Goal: Task Accomplishment & Management: Complete application form

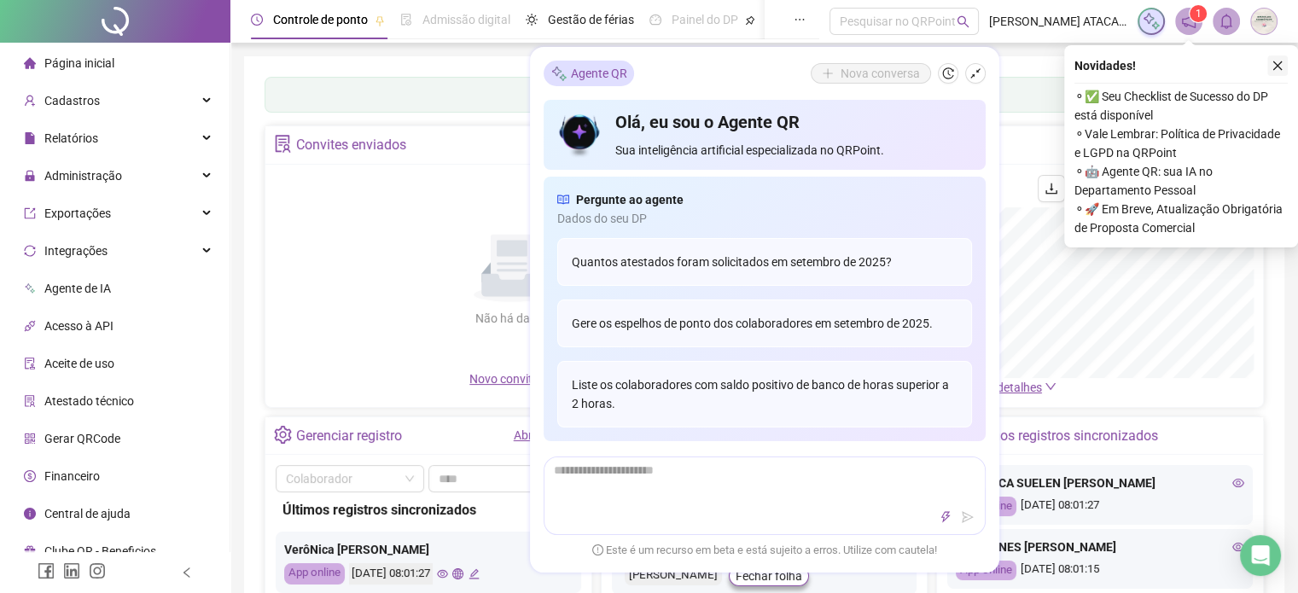
click at [1273, 69] on icon "close" at bounding box center [1278, 66] width 12 height 12
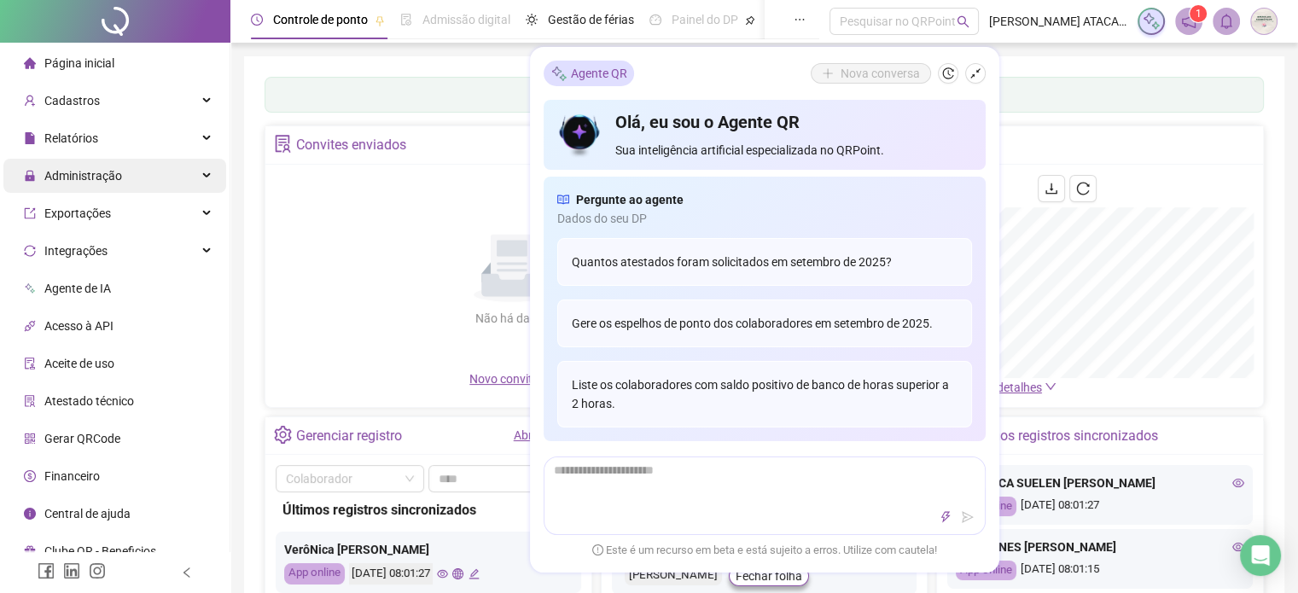
click at [114, 173] on span "Administração" at bounding box center [83, 176] width 78 height 14
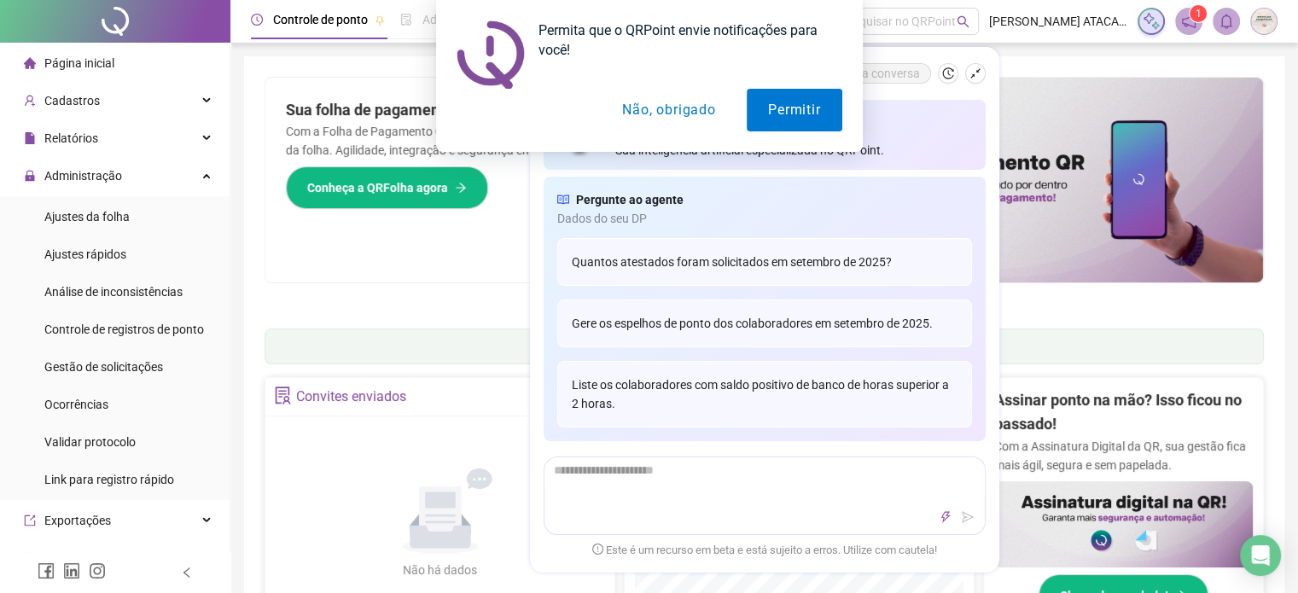
click at [701, 100] on button "Não, obrigado" at bounding box center [669, 110] width 136 height 43
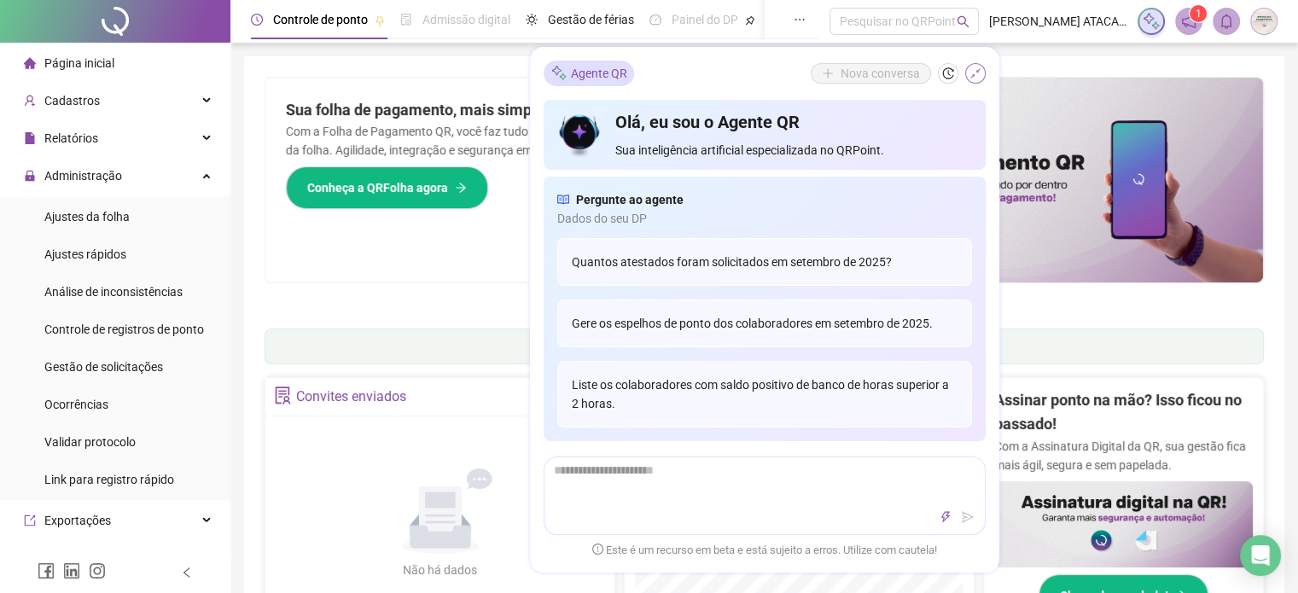
click at [973, 79] on icon "shrink" at bounding box center [976, 73] width 12 height 12
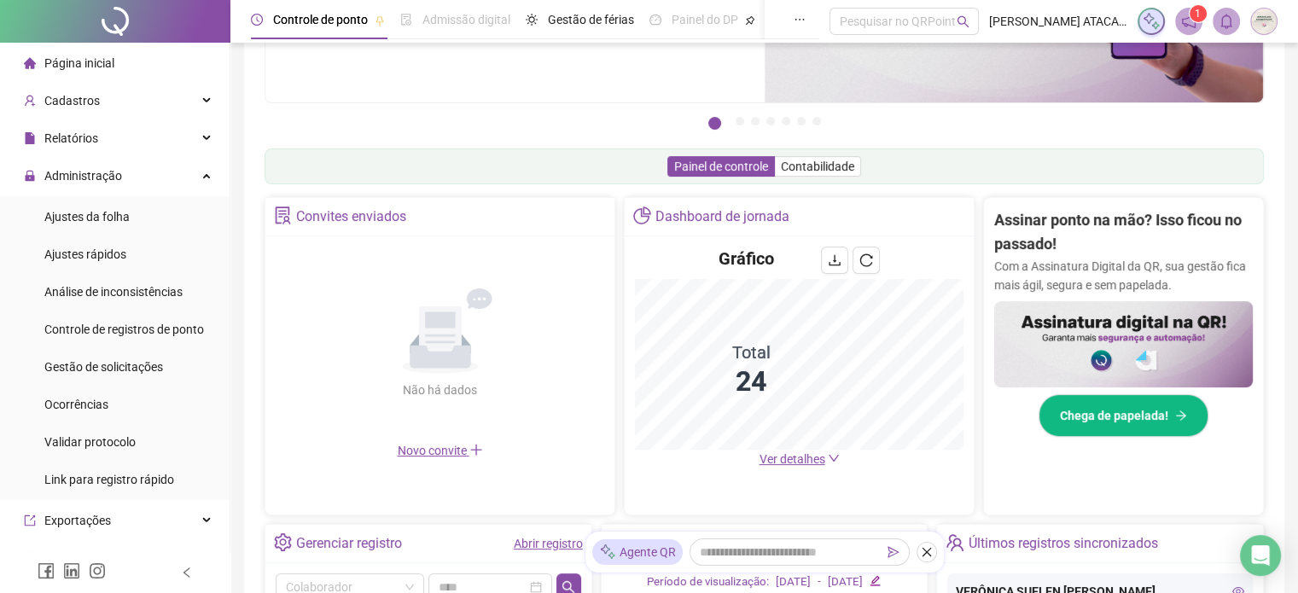
scroll to position [181, 0]
click at [133, 222] on li "Ajustes da folha" at bounding box center [114, 217] width 223 height 34
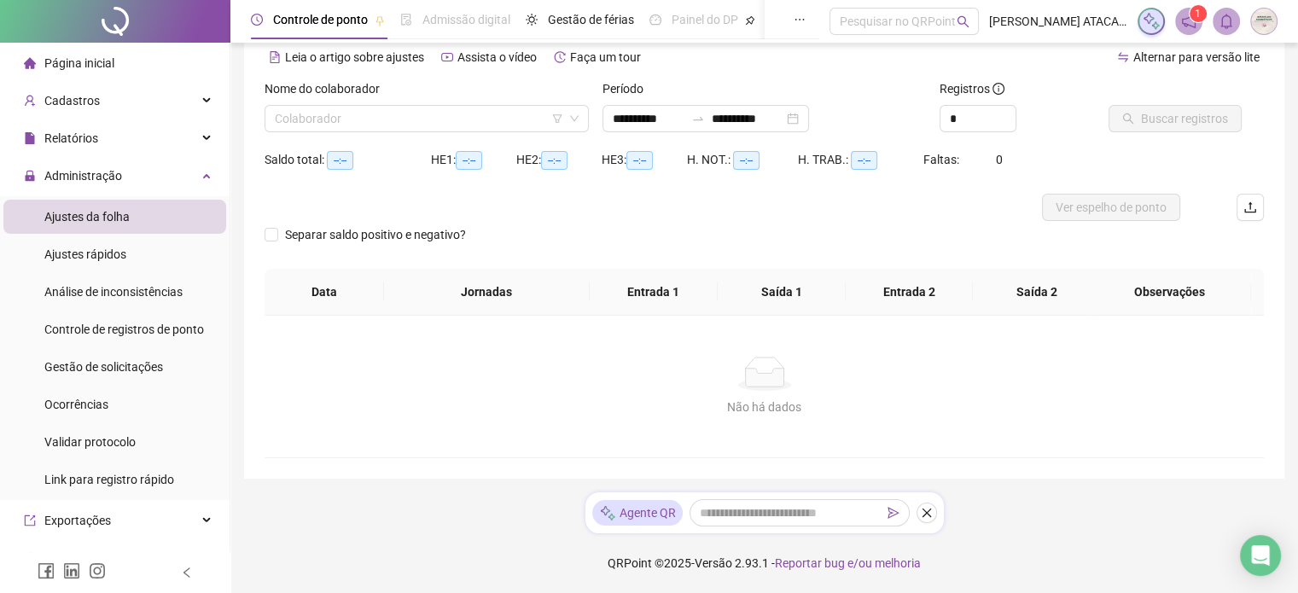
scroll to position [77, 0]
click at [368, 123] on input "search" at bounding box center [419, 120] width 289 height 26
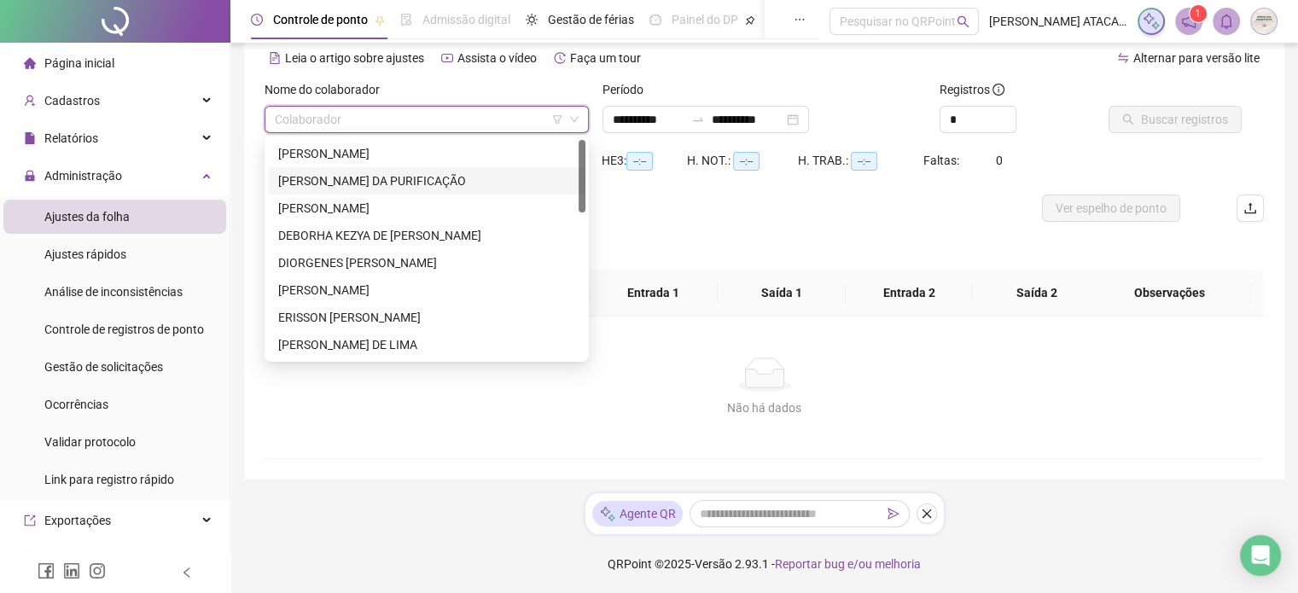
click at [351, 187] on div "[PERSON_NAME] DA PURIFICAÇÃO" at bounding box center [426, 181] width 297 height 19
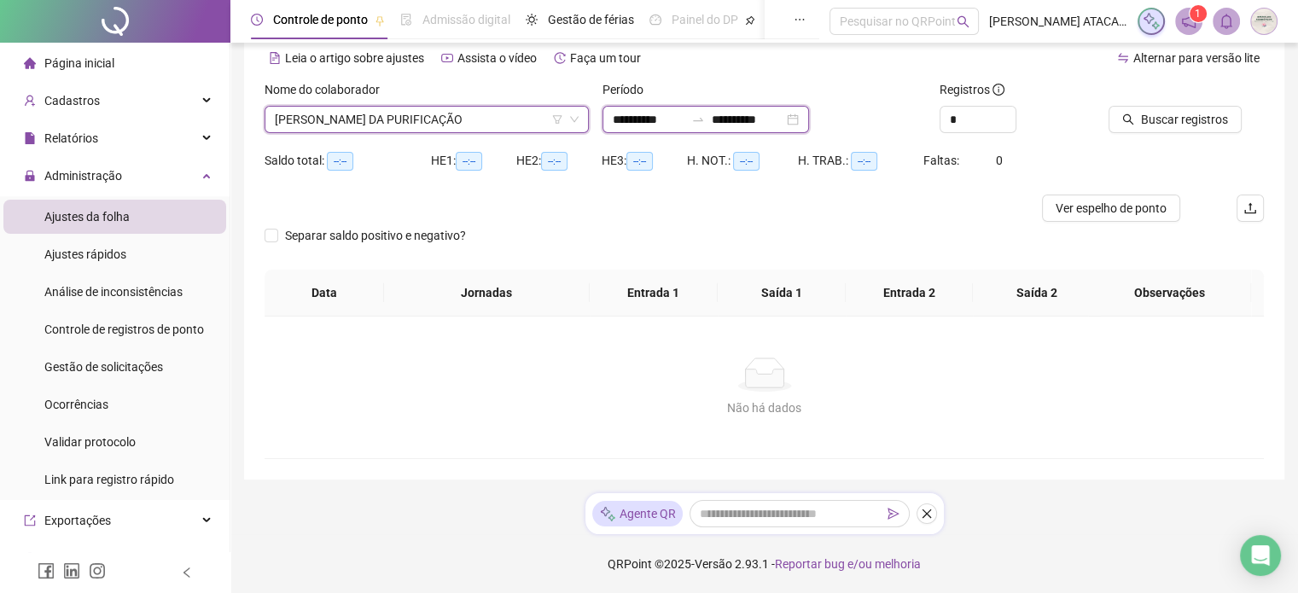
click at [660, 119] on input "**********" at bounding box center [649, 119] width 72 height 19
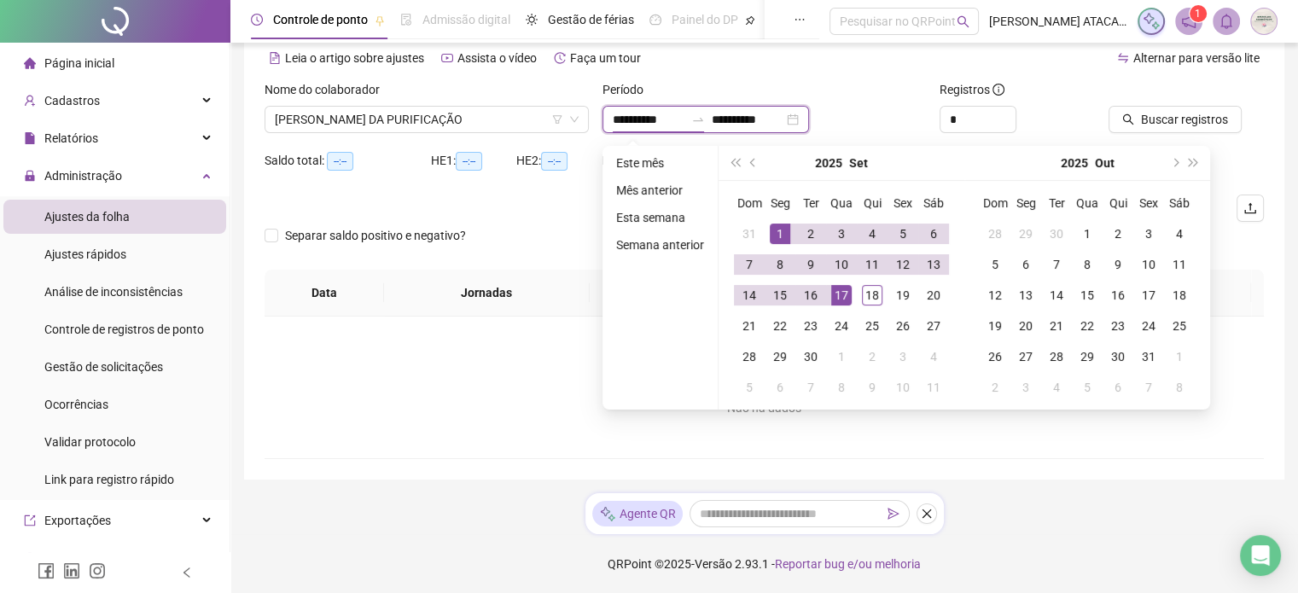
type input "**********"
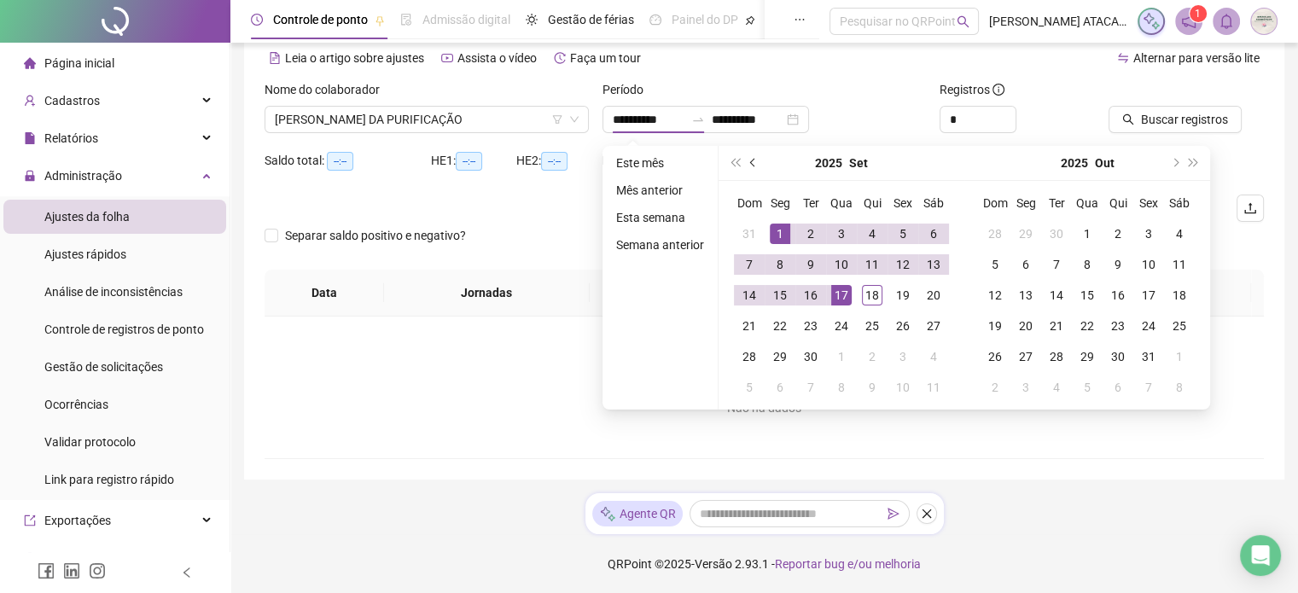
click at [751, 172] on button "prev-year" at bounding box center [753, 163] width 19 height 34
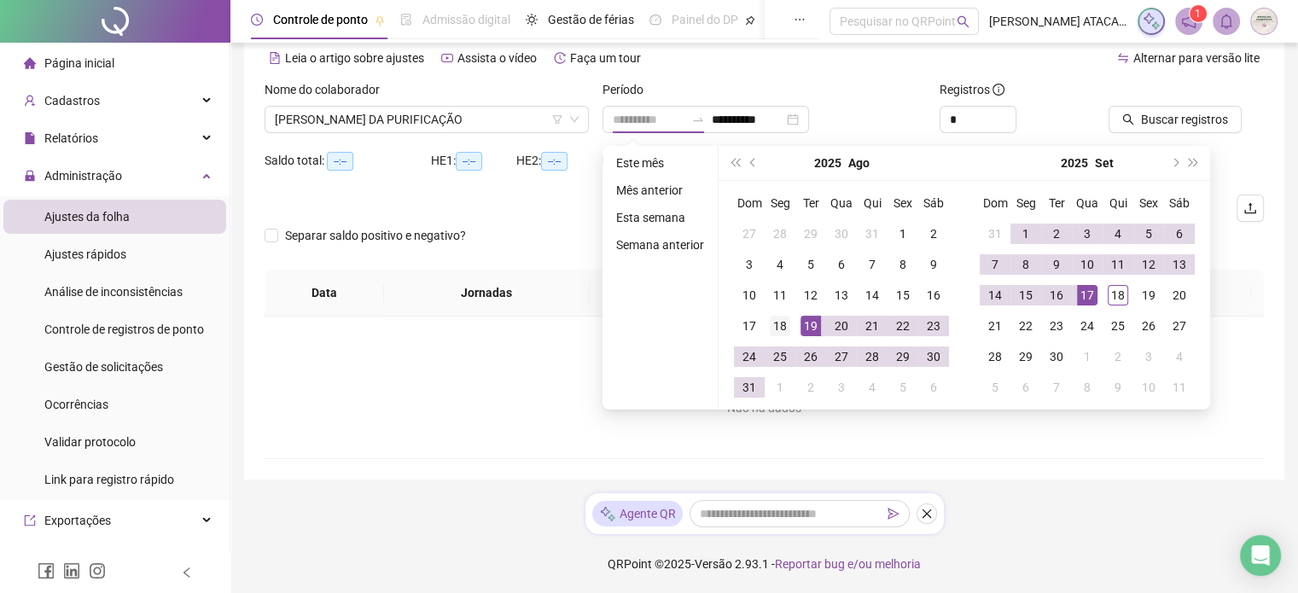
type input "**********"
click at [778, 327] on div "18" at bounding box center [780, 326] width 20 height 20
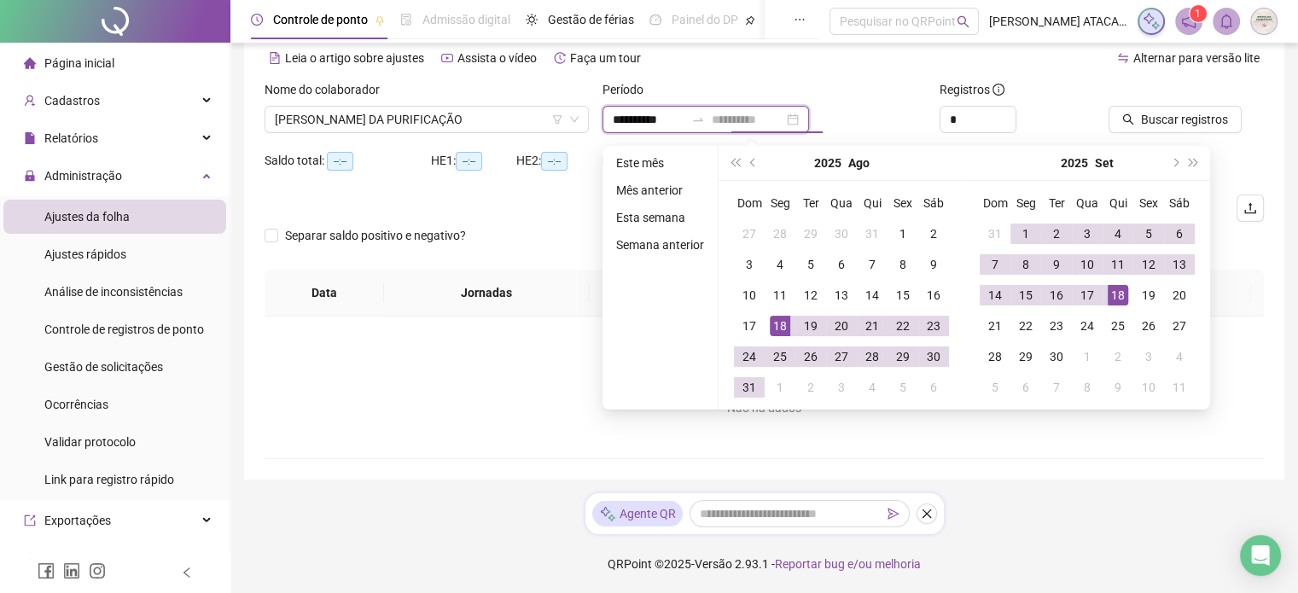
type input "**********"
click at [1115, 297] on div "18" at bounding box center [1118, 295] width 20 height 20
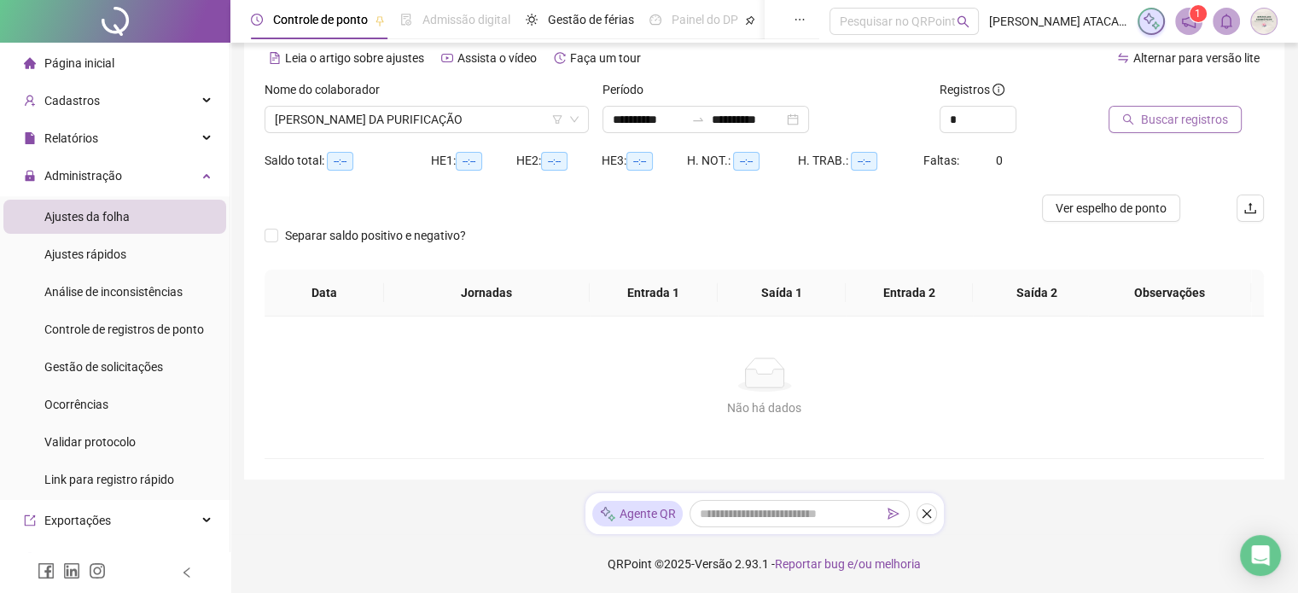
click at [1130, 129] on button "Buscar registros" at bounding box center [1175, 119] width 133 height 27
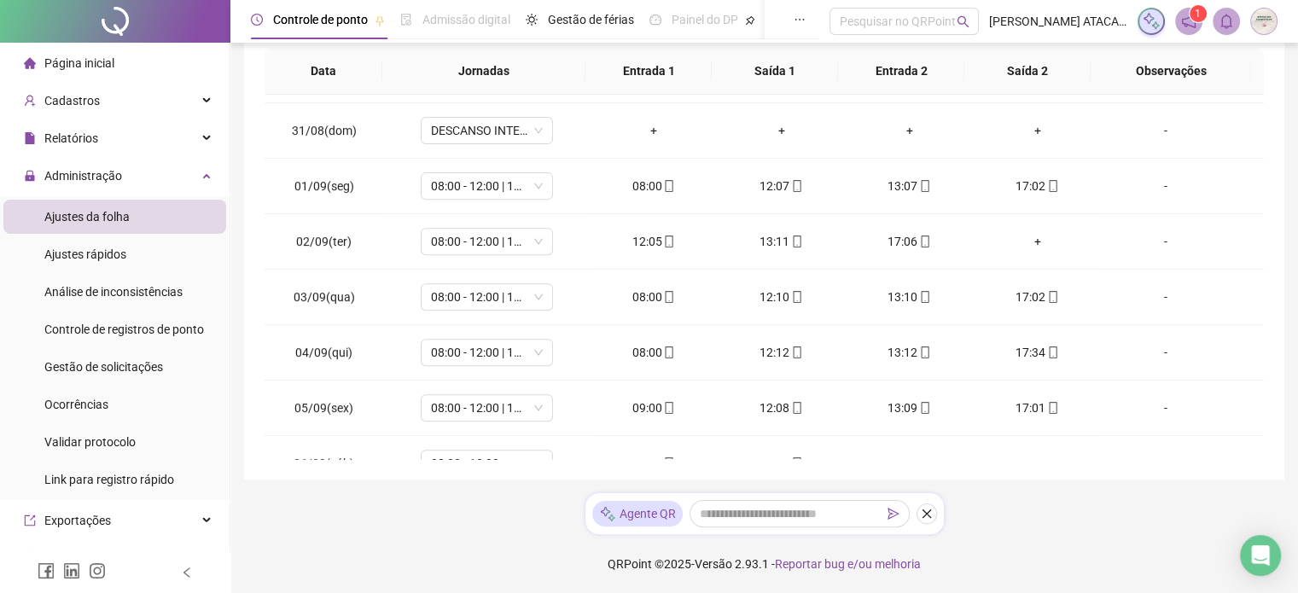
scroll to position [716, 0]
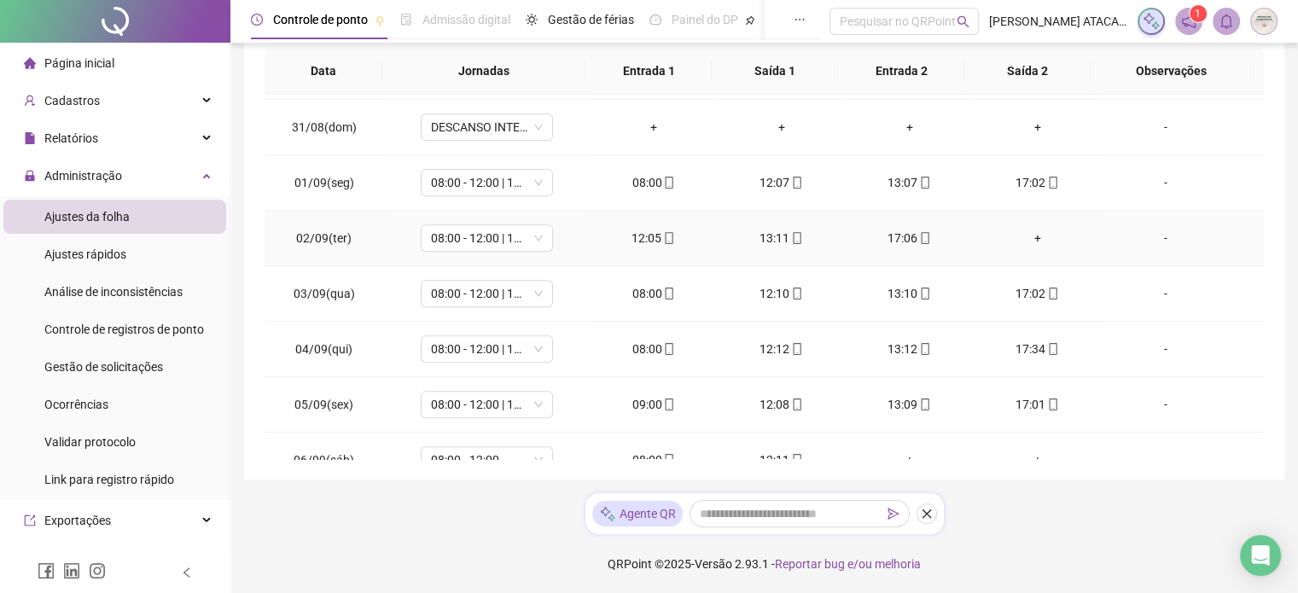
click at [1027, 233] on div "+" at bounding box center [1038, 238] width 101 height 19
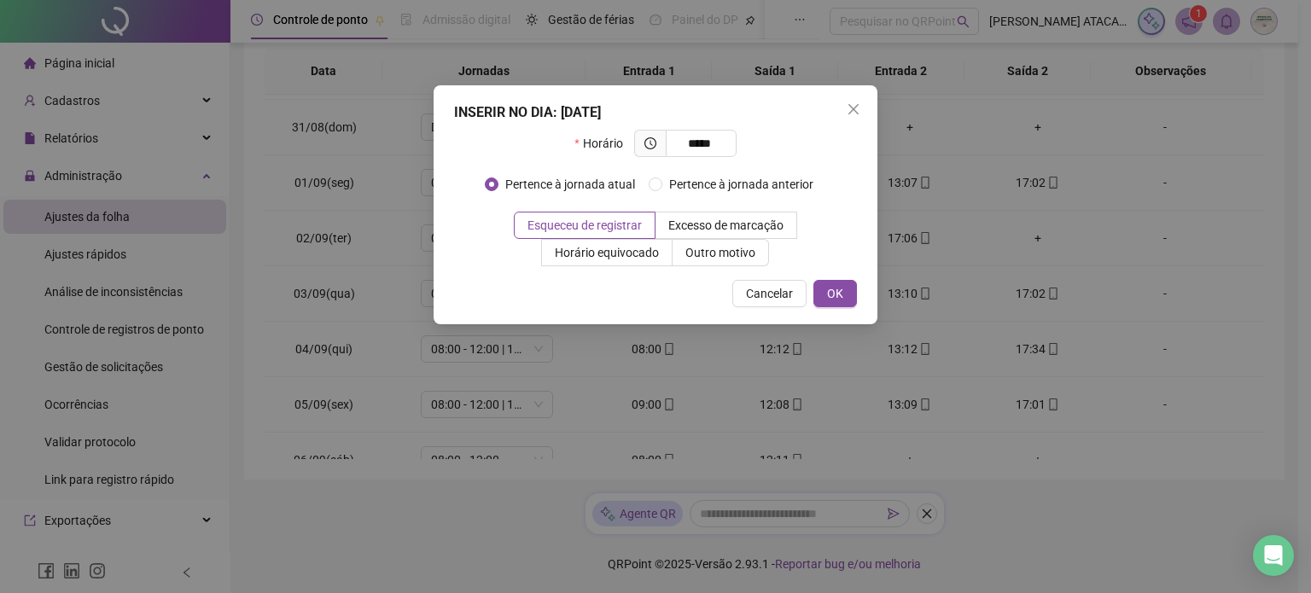
type input "*****"
click at [857, 306] on div "INSERIR NO DIA : [DATE] Horário ***** Pertence à jornada atual Pertence à jorna…" at bounding box center [656, 204] width 444 height 239
click at [844, 300] on button "OK" at bounding box center [835, 293] width 44 height 27
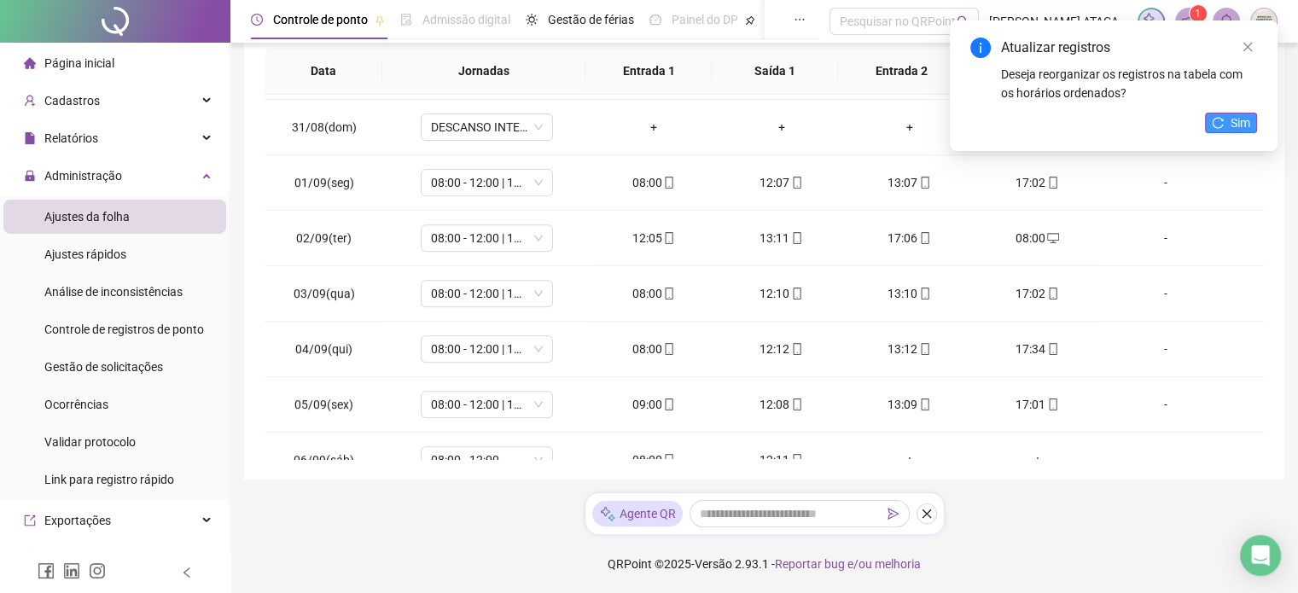
click at [1239, 131] on span "Sim" at bounding box center [1241, 123] width 20 height 19
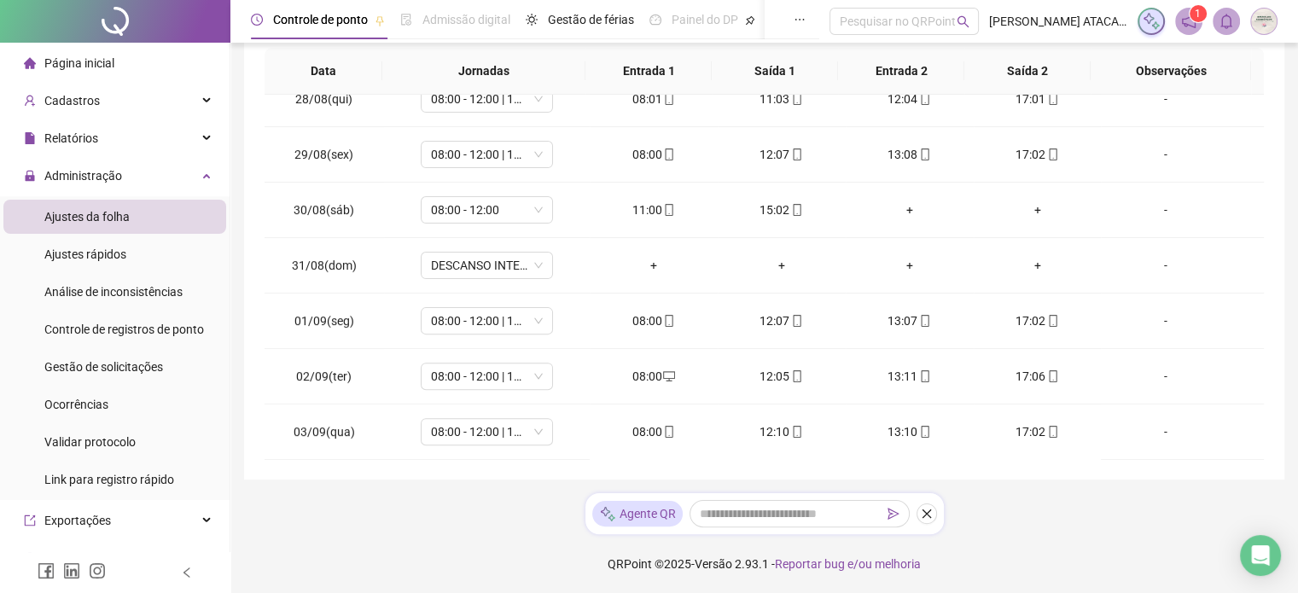
scroll to position [0, 0]
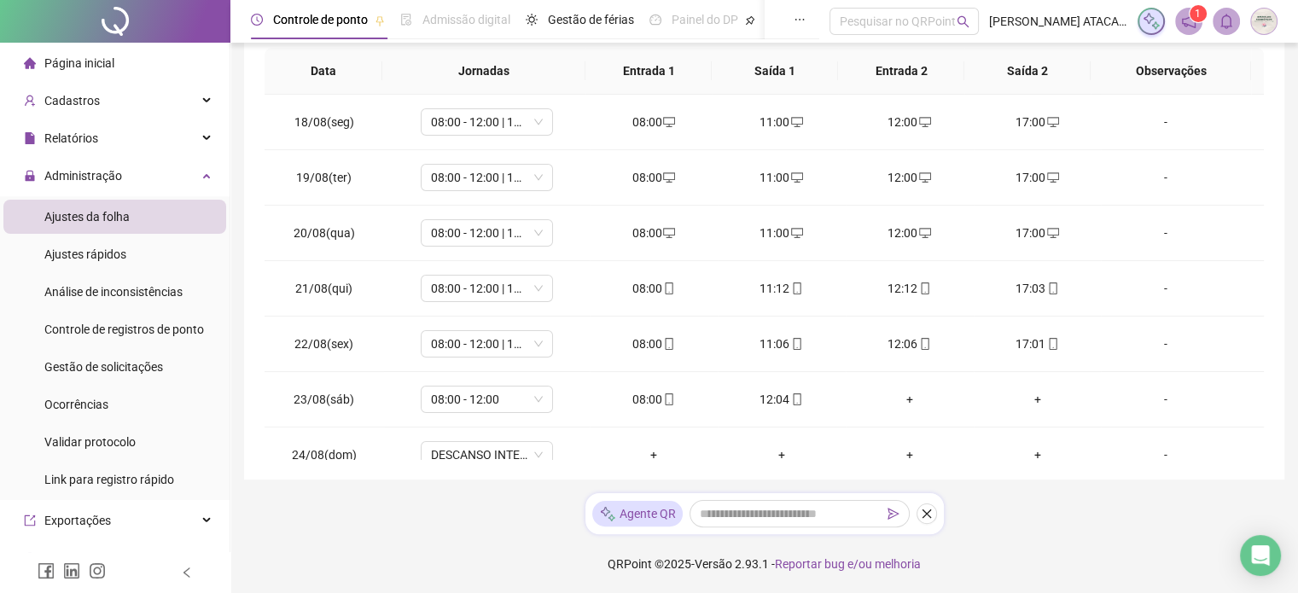
drag, startPoint x: 1267, startPoint y: 81, endPoint x: 1274, endPoint y: 125, distance: 44.1
click at [1274, 125] on div "**********" at bounding box center [764, 119] width 1041 height 722
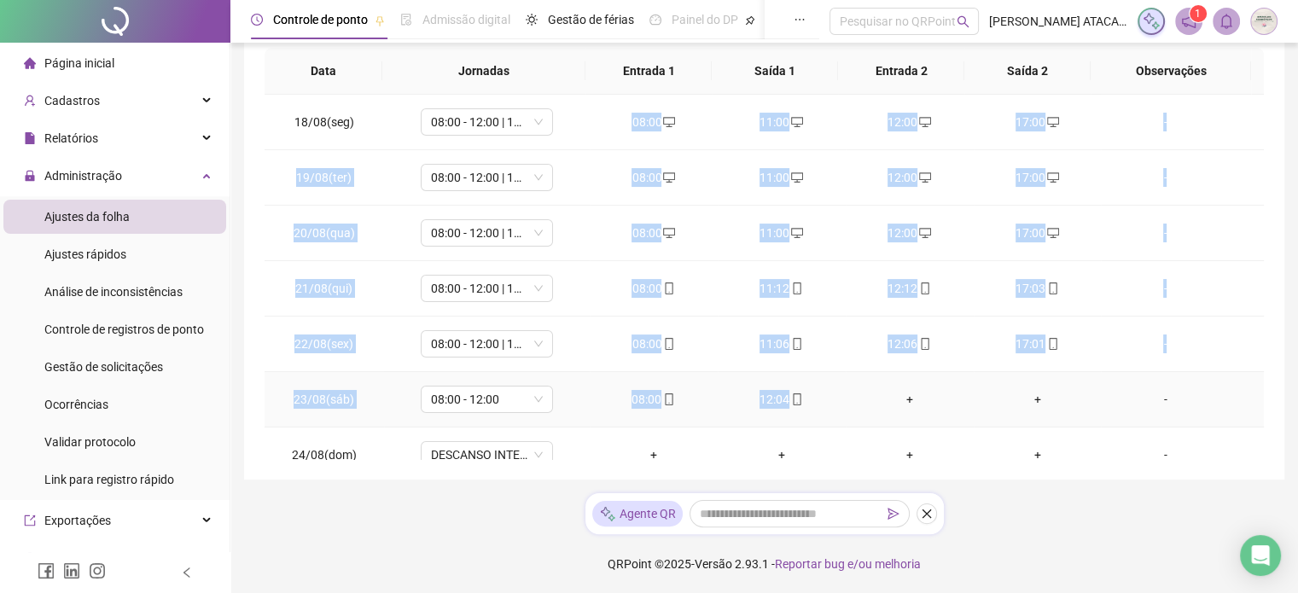
drag, startPoint x: 625, startPoint y: 114, endPoint x: 779, endPoint y: 378, distance: 305.7
copy tbody "08:00 11:00 12:00 17:00 [DATE](ter) 08:00 - 12:00 | 13:00 - 17:00 08:00 11:00 1…"
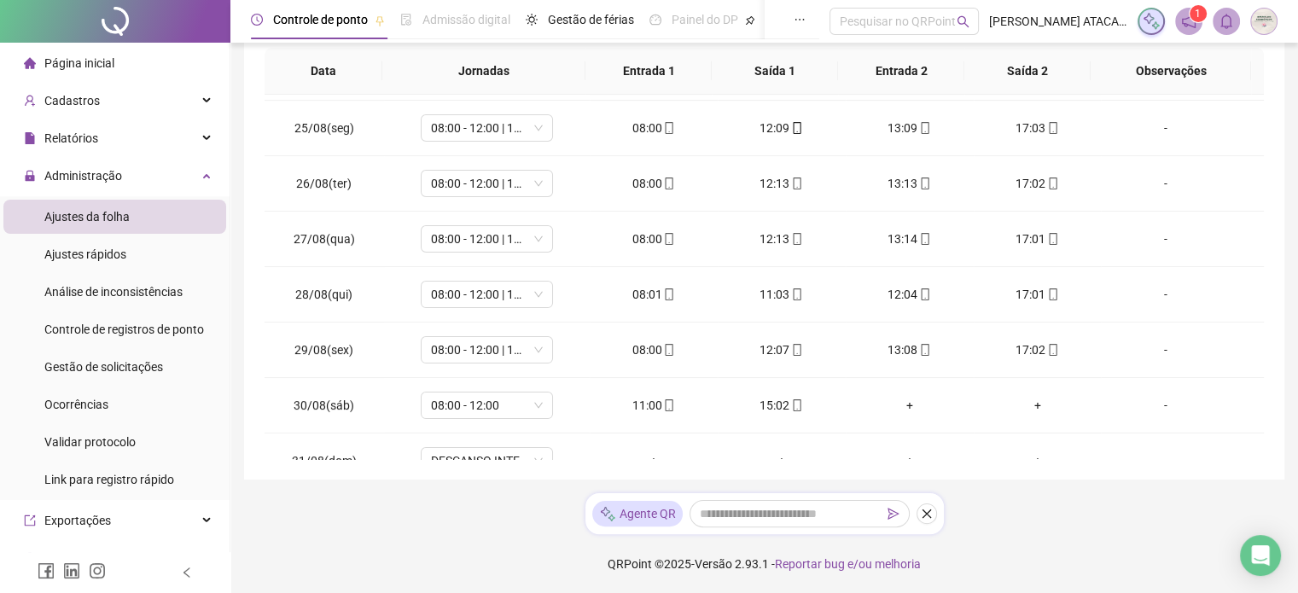
scroll to position [386, 0]
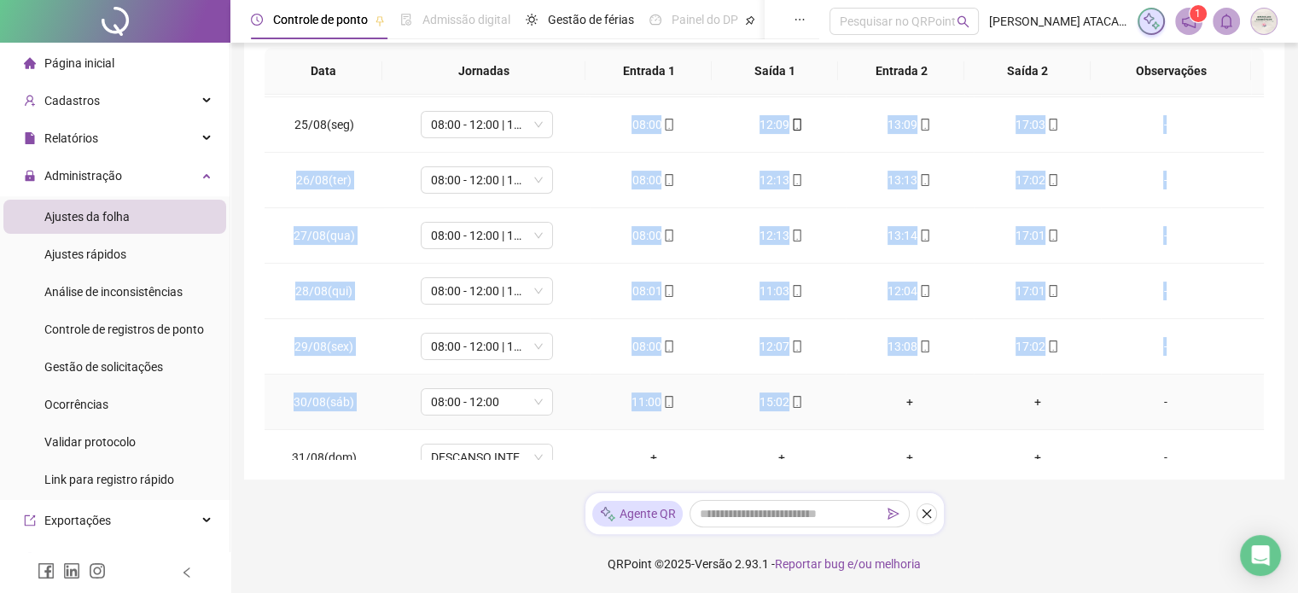
drag, startPoint x: 623, startPoint y: 121, endPoint x: 823, endPoint y: 396, distance: 339.8
click at [823, 396] on tbody "18/08(seg) 08:00 - 12:00 | 13:00 - 17:00 08:00 11:00 12:00 17:00 [DATE](ter) 08…" at bounding box center [765, 596] width 1000 height 1775
copy tbody "08:00 12:09 13:09 17:03 [DATE](ter) 08:00 - 12:00 | 13:00 - 17:00 08:00 12:13 1…"
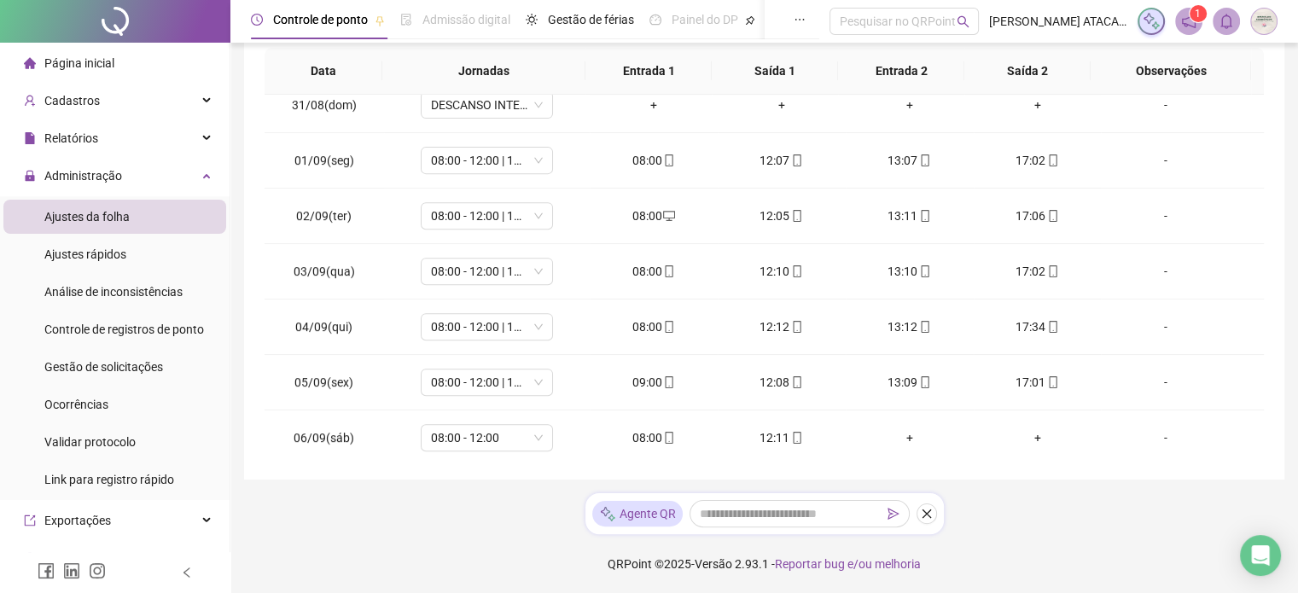
scroll to position [785, 0]
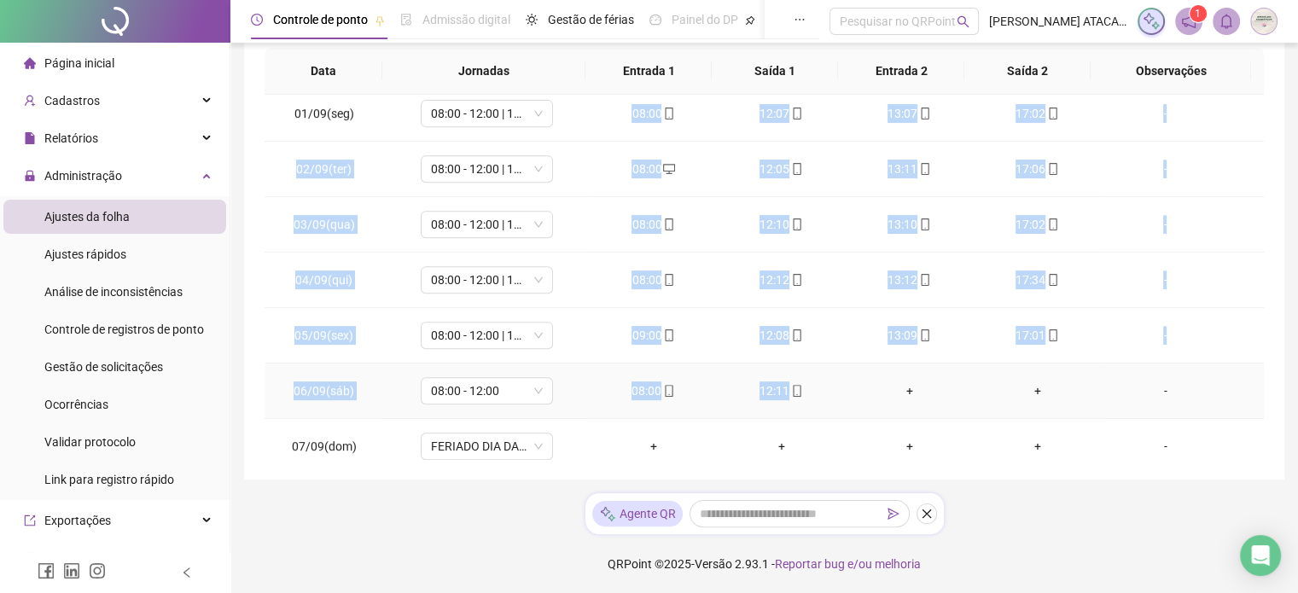
drag, startPoint x: 626, startPoint y: 108, endPoint x: 806, endPoint y: 385, distance: 330.0
click at [806, 385] on tbody "18/08(seg) 08:00 - 12:00 | 13:00 - 17:00 08:00 11:00 12:00 17:00 [DATE](ter) 08…" at bounding box center [765, 196] width 1000 height 1775
copy tbody "08:00 12:07 13:07 17:02 [DATE](ter) 08:00 - 12:00 | 13:00 - 17:00 08:00 12:05 1…"
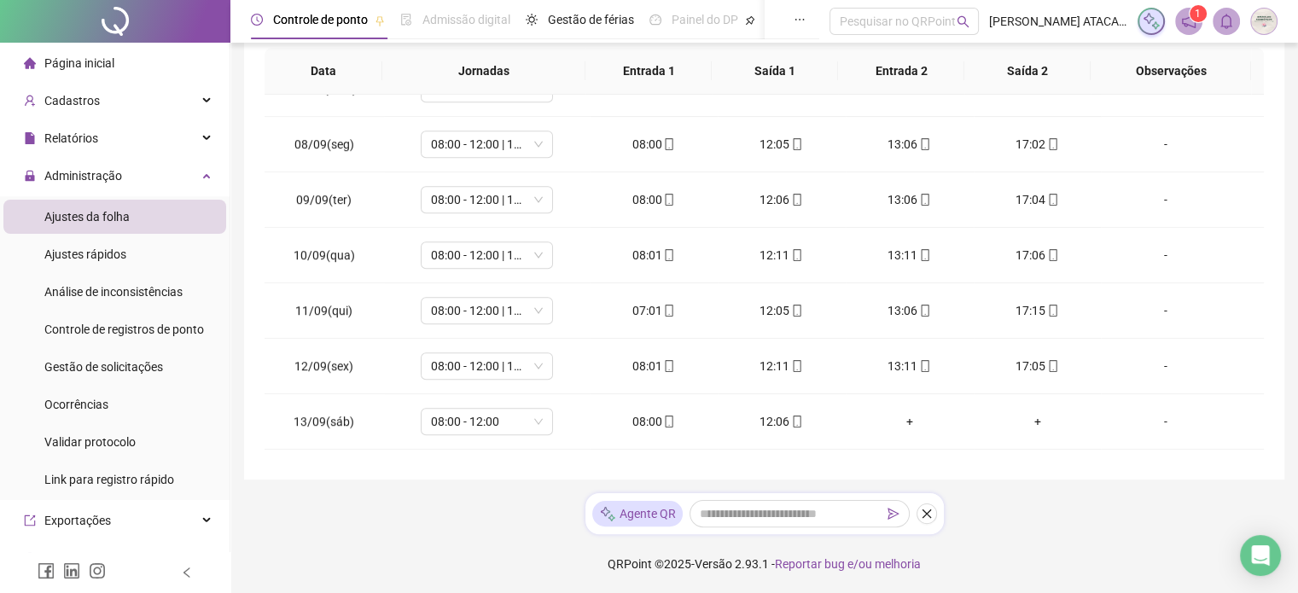
scroll to position [1161, 0]
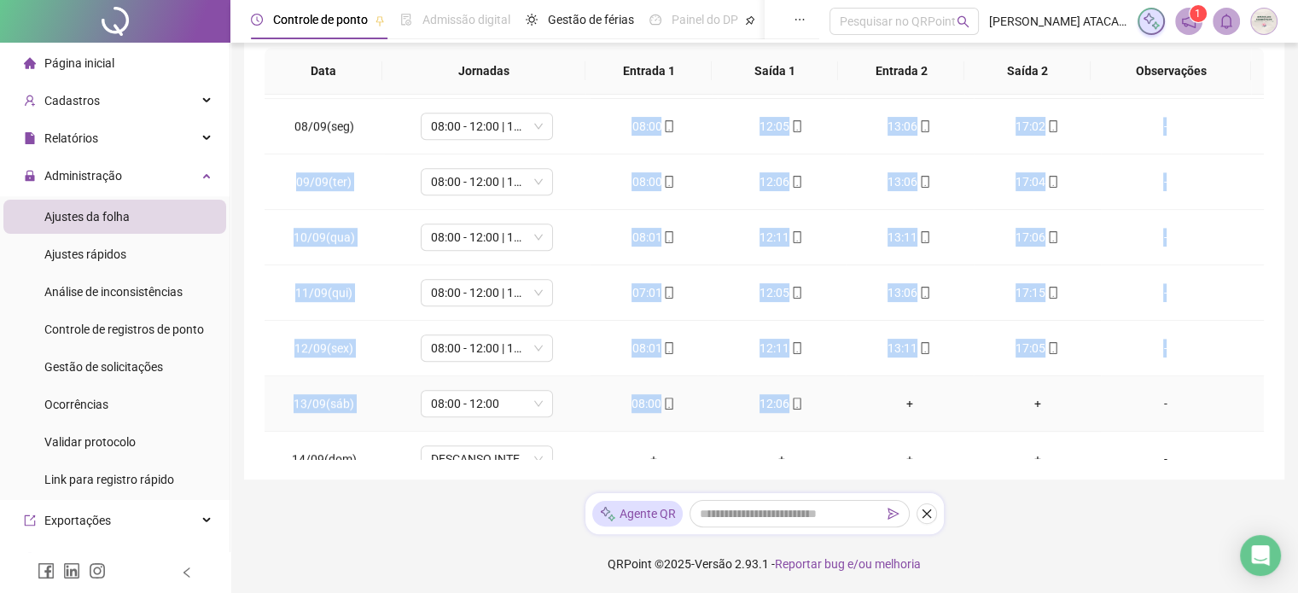
drag, startPoint x: 619, startPoint y: 120, endPoint x: 794, endPoint y: 402, distance: 332.3
copy tbody "08:00 12:05 13:06 17:02 [DATE](ter) 08:00 - 12:00 | 13:00 - 17:00 08:00 12:06 1…"
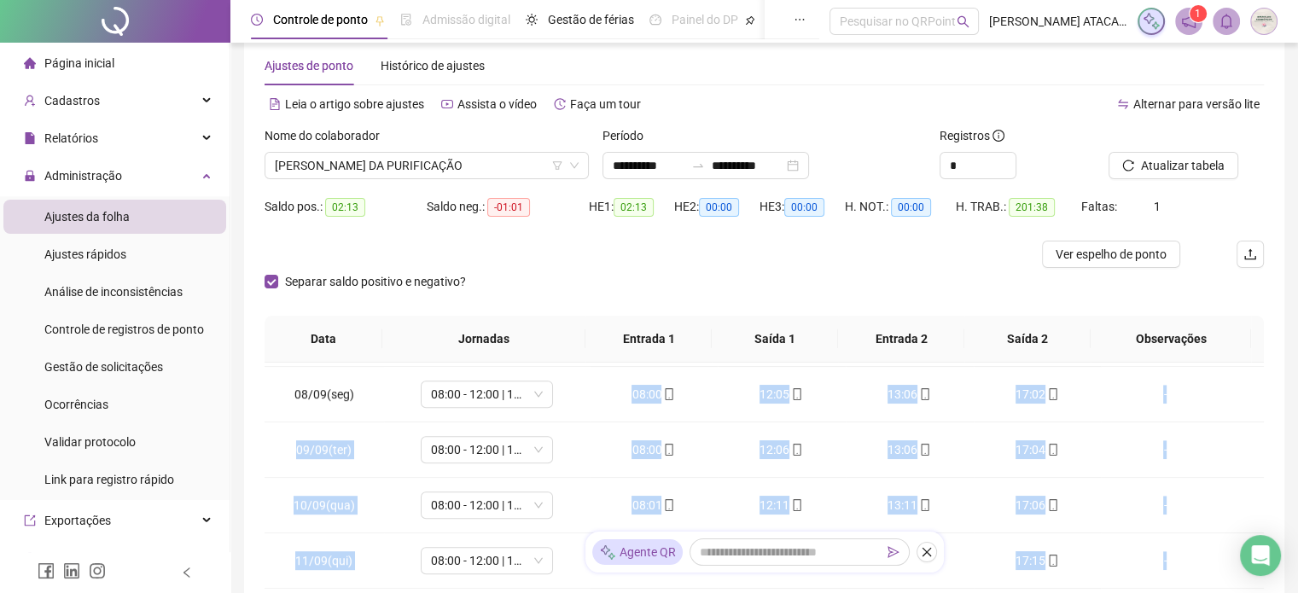
scroll to position [37, 0]
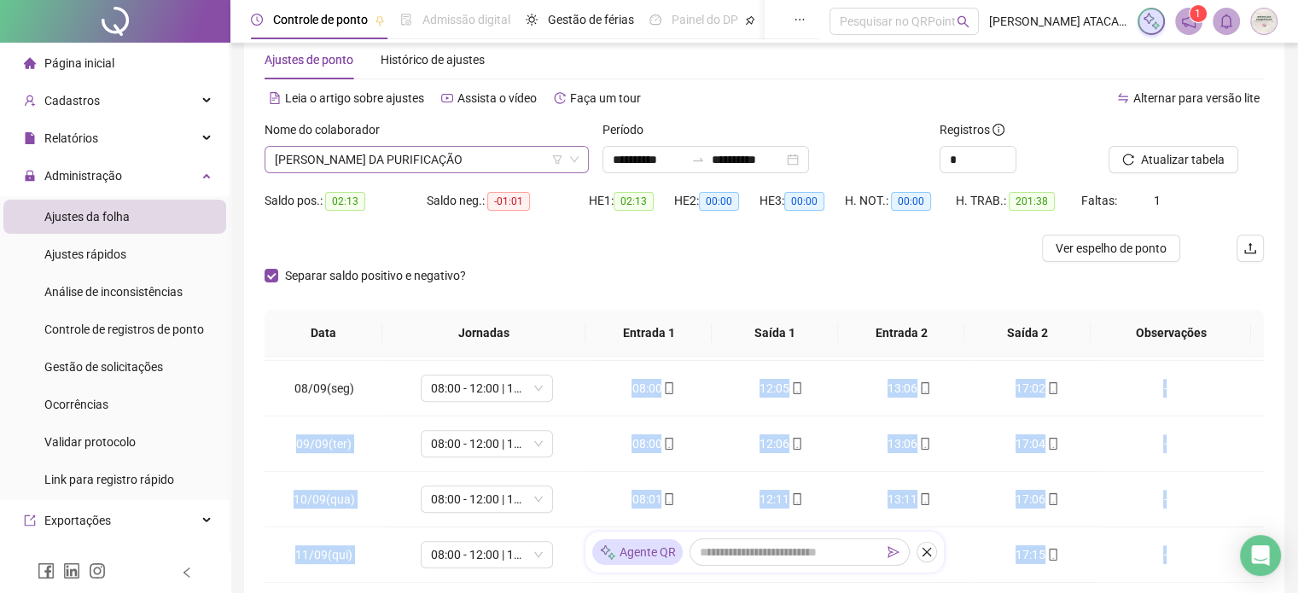
click at [420, 170] on span "[PERSON_NAME] DA PURIFICAÇÃO" at bounding box center [427, 160] width 304 height 26
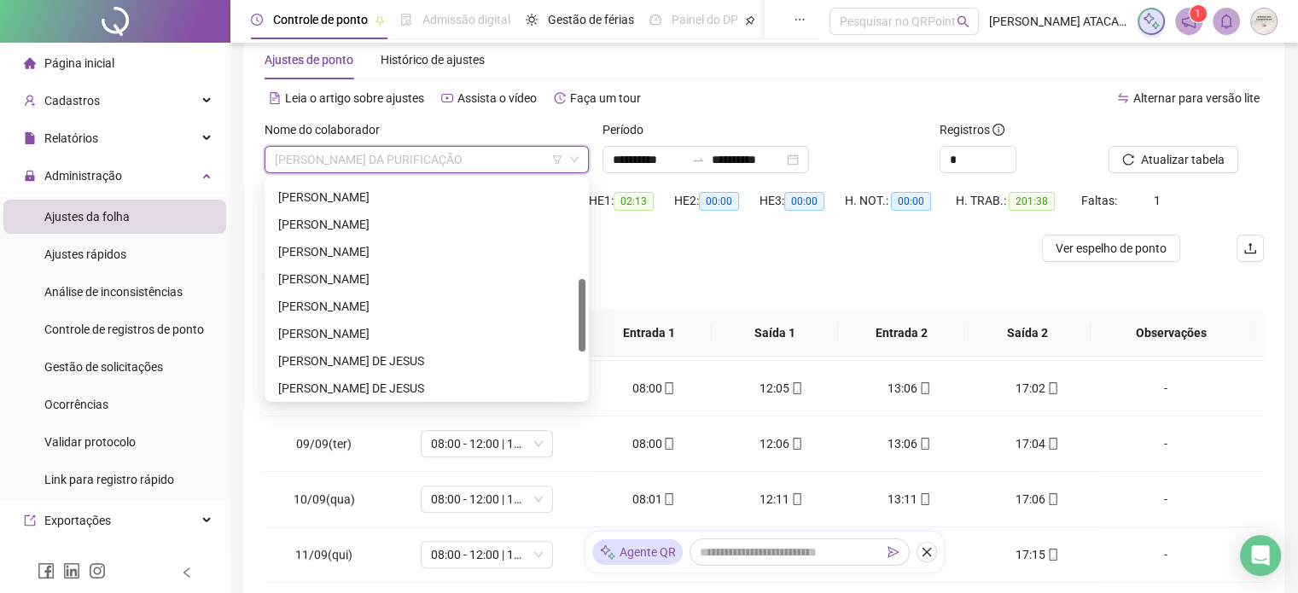
scroll to position [271, 0]
drag, startPoint x: 580, startPoint y: 209, endPoint x: 573, endPoint y: 300, distance: 90.8
click at [573, 300] on div "[PERSON_NAME] DOS SANTOS [PERSON_NAME] [PERSON_NAME] [PERSON_NAME] DE [PERSON_N…" at bounding box center [427, 289] width 318 height 219
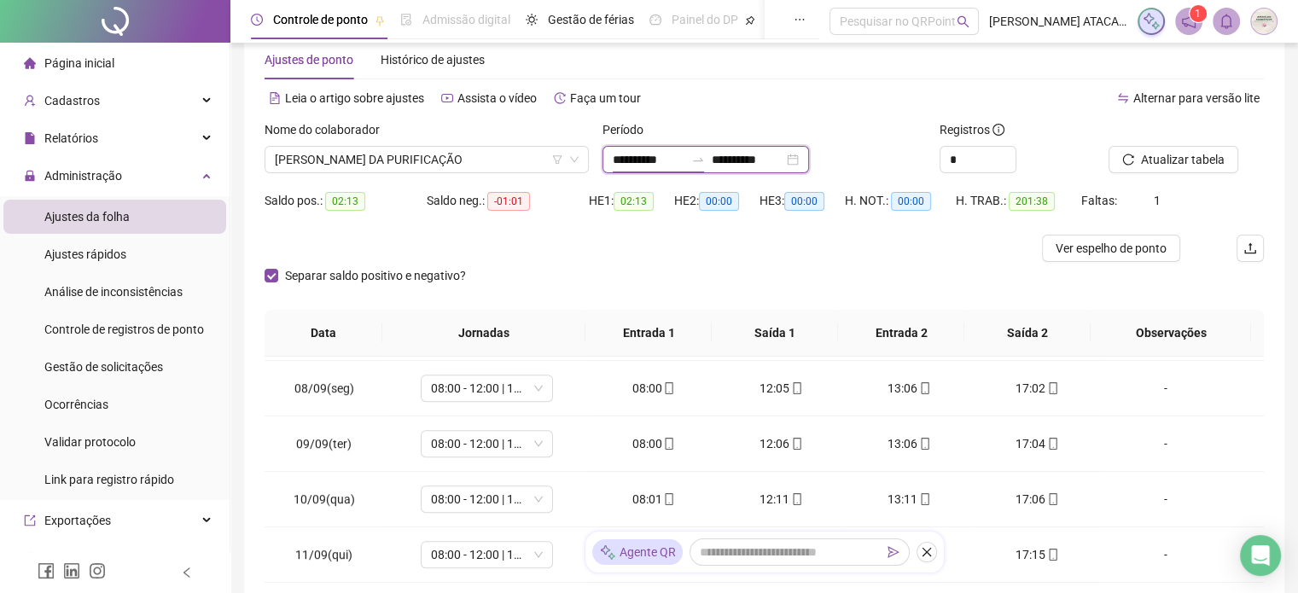
click at [635, 160] on input "**********" at bounding box center [649, 159] width 72 height 19
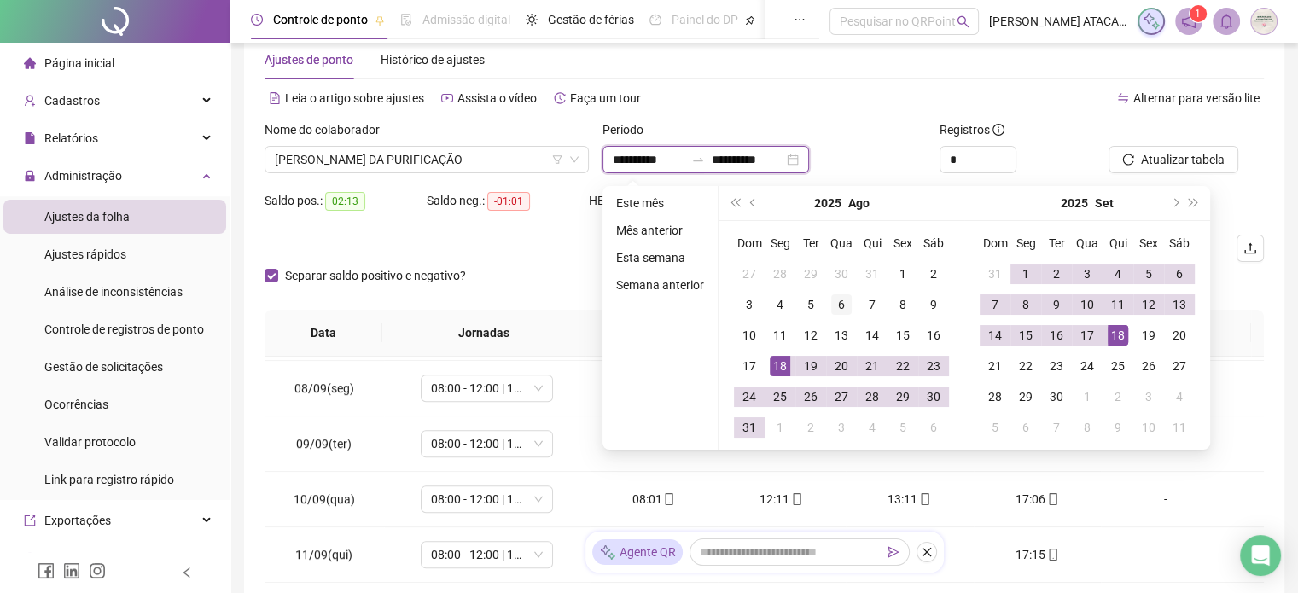
type input "**********"
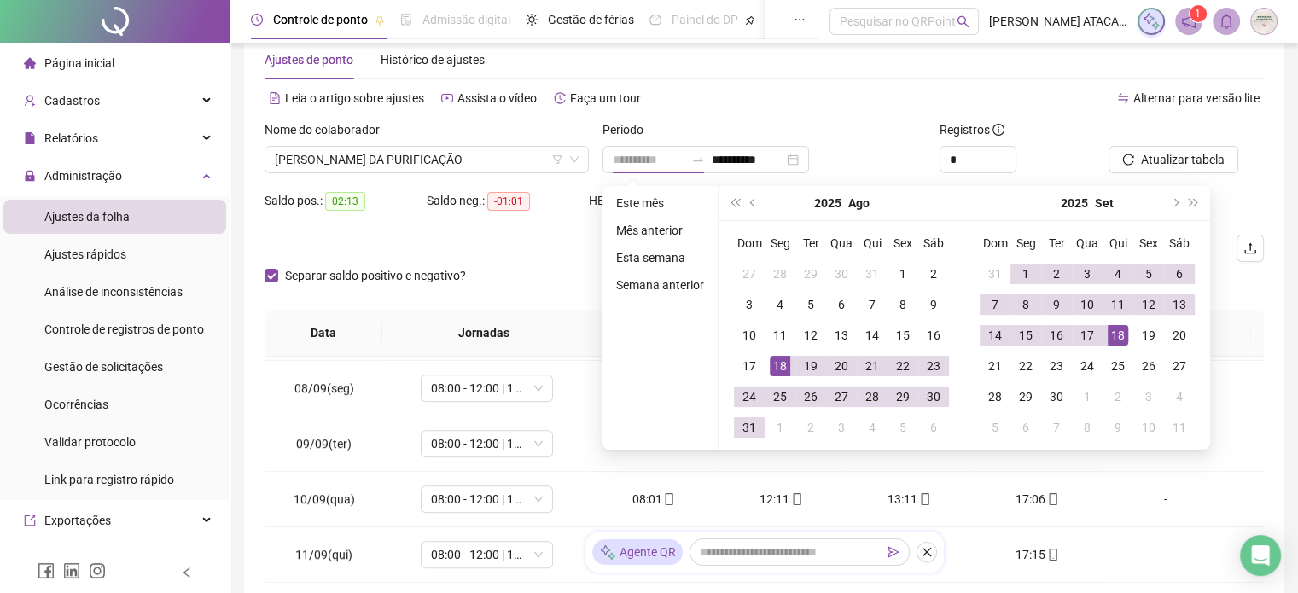
click at [788, 361] on td "18" at bounding box center [780, 366] width 31 height 31
type input "**********"
click at [1087, 338] on div "17" at bounding box center [1087, 335] width 20 height 20
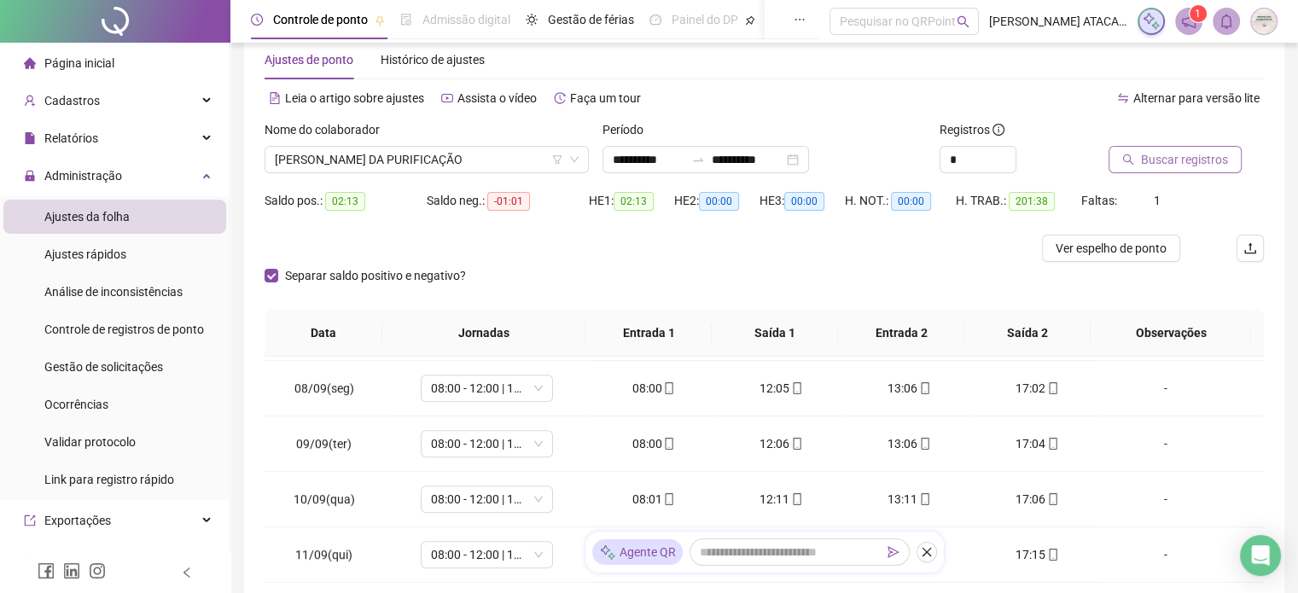
click at [1157, 161] on span "Buscar registros" at bounding box center [1184, 159] width 87 height 19
click at [481, 156] on span "[PERSON_NAME] DA PURIFICAÇÃO" at bounding box center [427, 160] width 304 height 26
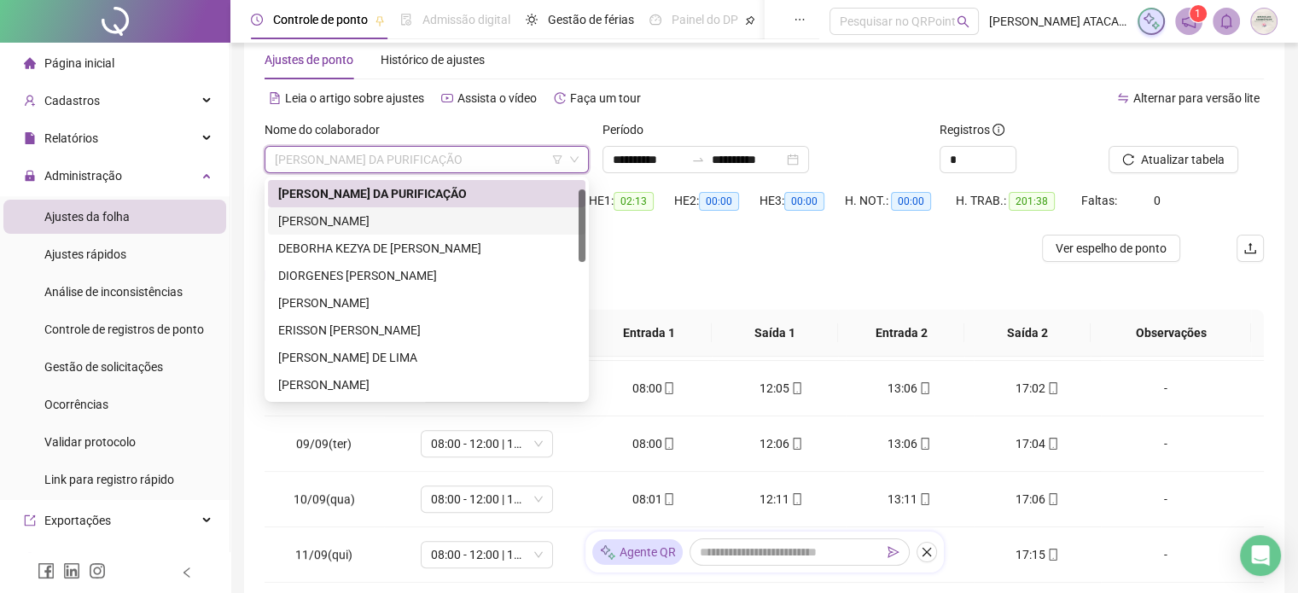
click at [778, 102] on div "Alternar para versão lite" at bounding box center [1015, 98] width 500 height 27
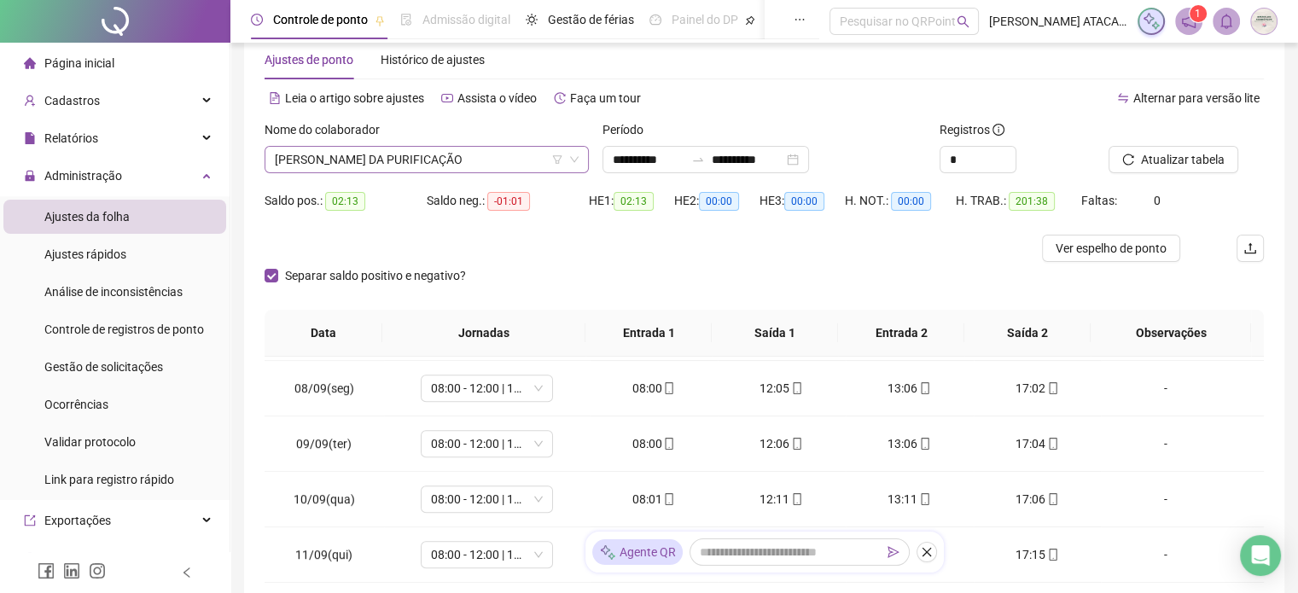
click at [493, 162] on span "[PERSON_NAME] DA PURIFICAÇÃO" at bounding box center [427, 160] width 304 height 26
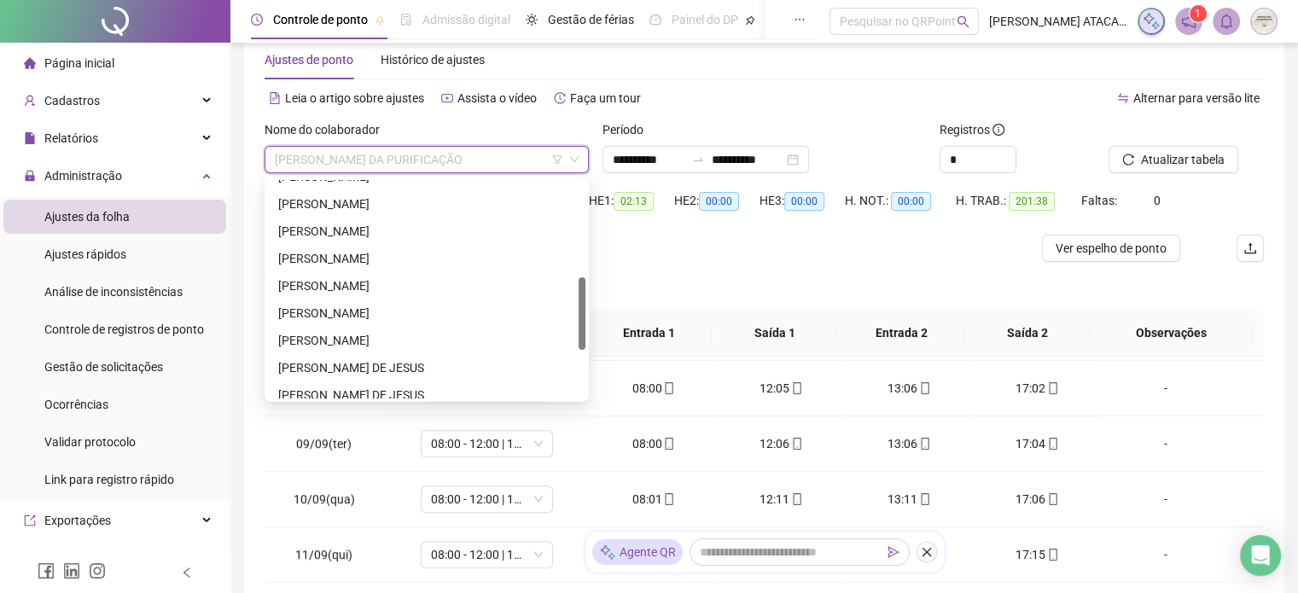
drag, startPoint x: 580, startPoint y: 220, endPoint x: 511, endPoint y: 300, distance: 105.3
click at [574, 309] on div "[PERSON_NAME] DOS SANTOS [PERSON_NAME] [PERSON_NAME] [PERSON_NAME] DE [PERSON_N…" at bounding box center [427, 289] width 318 height 219
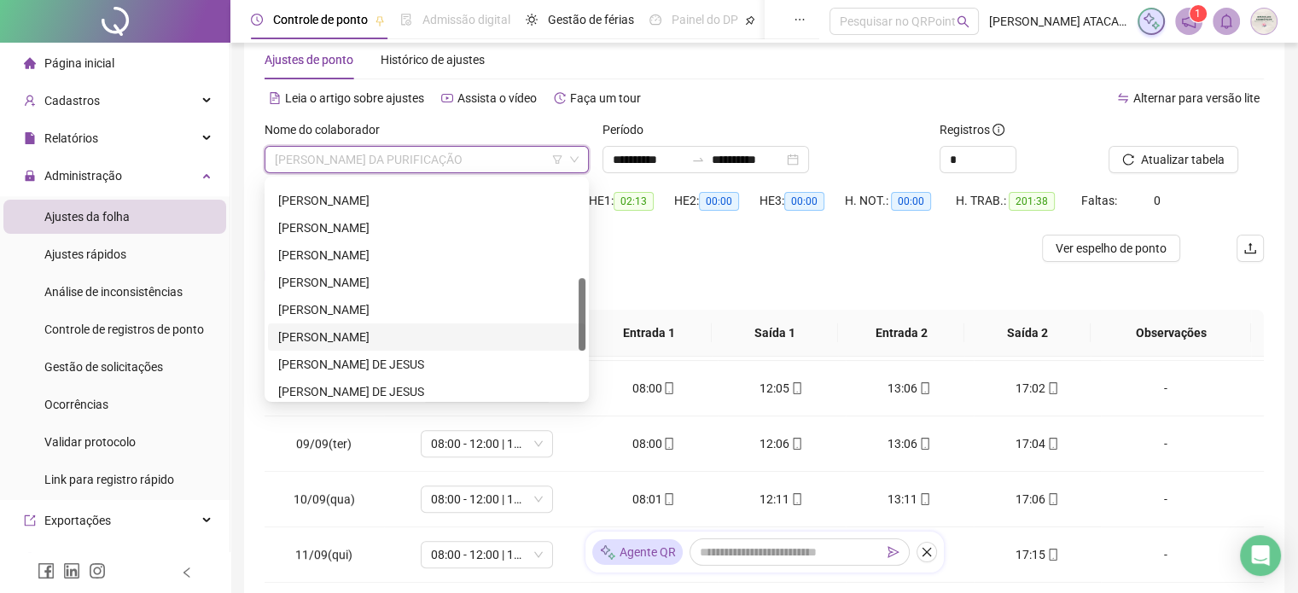
click at [411, 336] on div "[PERSON_NAME]" at bounding box center [426, 337] width 297 height 19
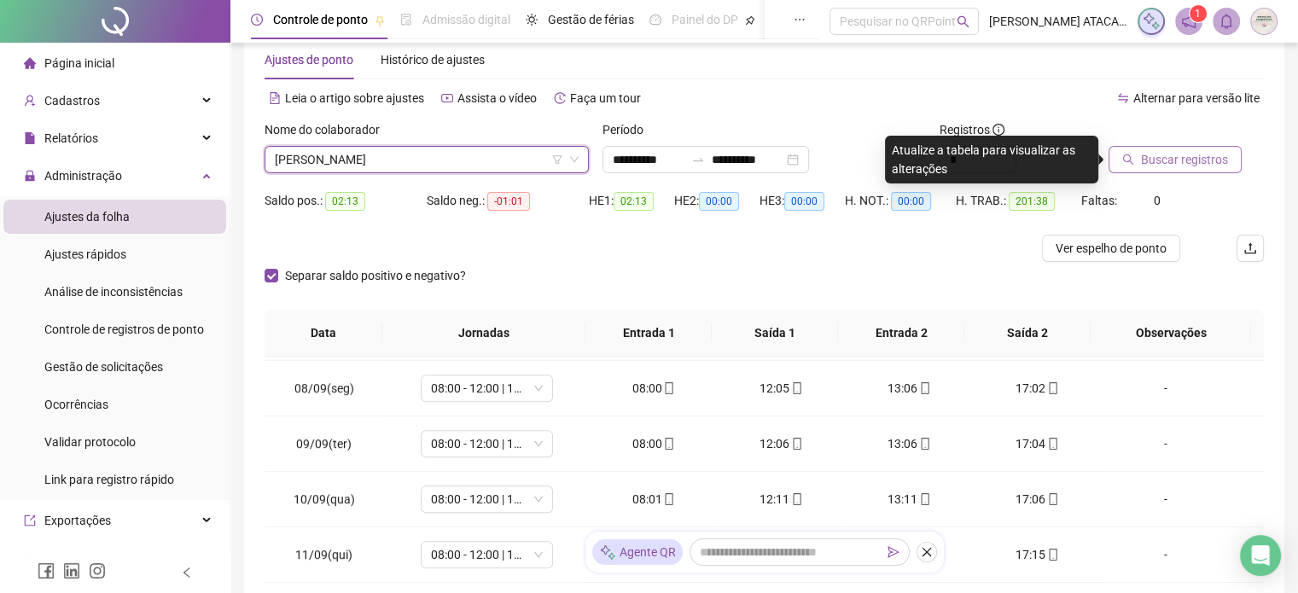
click at [1205, 166] on span "Buscar registros" at bounding box center [1184, 159] width 87 height 19
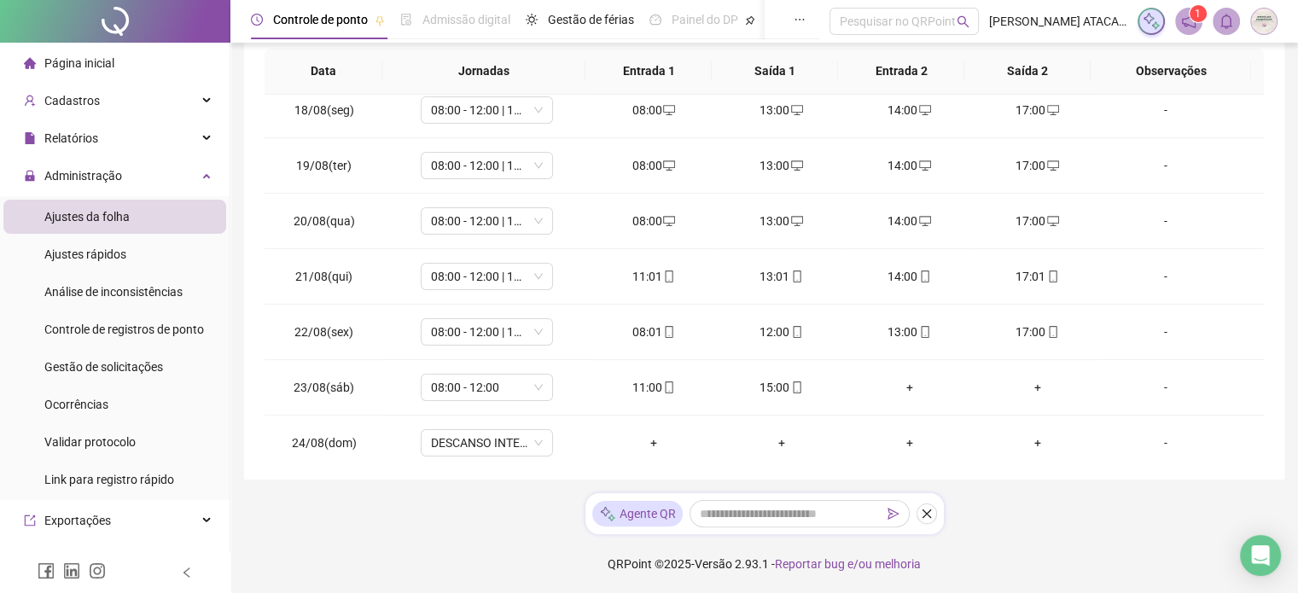
scroll to position [0, 0]
